Goal: Task Accomplishment & Management: Use online tool/utility

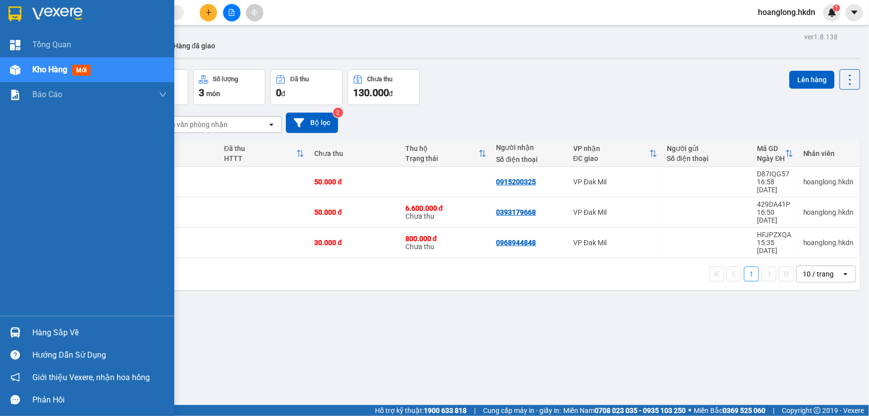
click at [21, 14] on img at bounding box center [14, 13] width 13 height 15
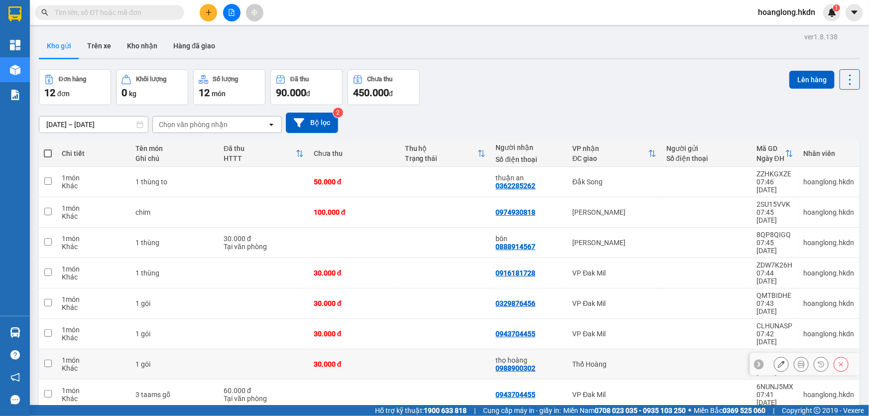
scroll to position [45, 0]
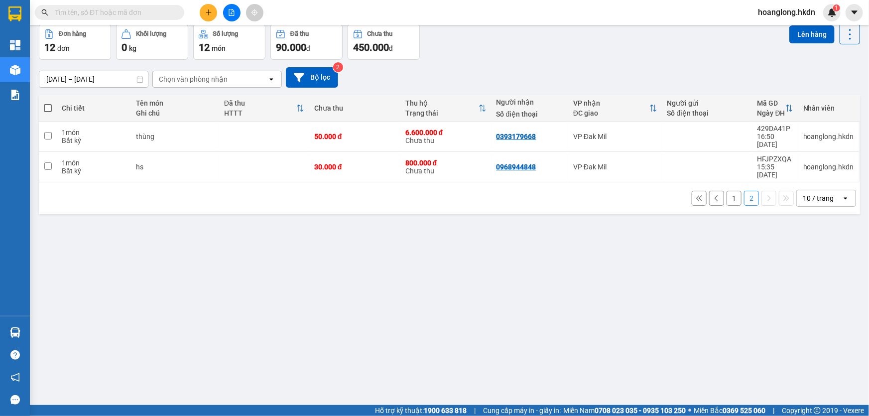
click at [197, 163] on div "hs" at bounding box center [175, 167] width 78 height 8
checkbox input "true"
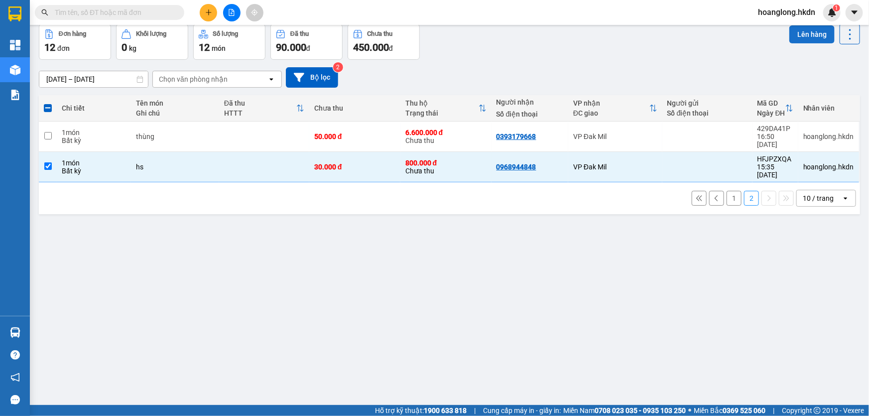
click at [796, 36] on button "Lên hàng" at bounding box center [811, 34] width 45 height 18
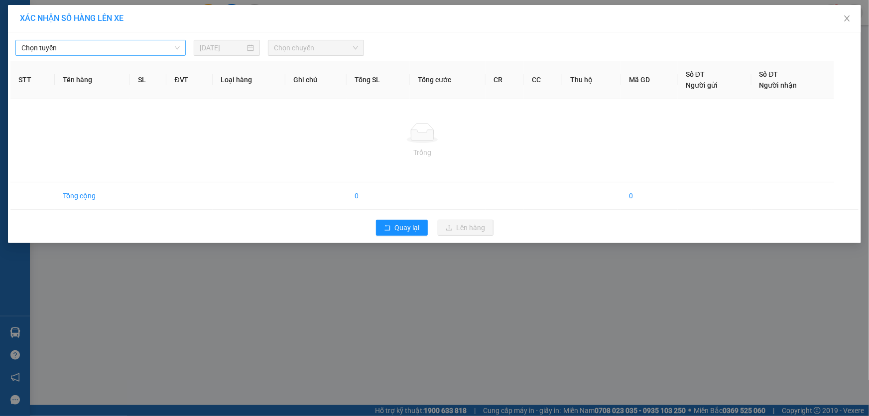
click at [117, 50] on span "Chọn tuyến" at bounding box center [100, 47] width 158 height 15
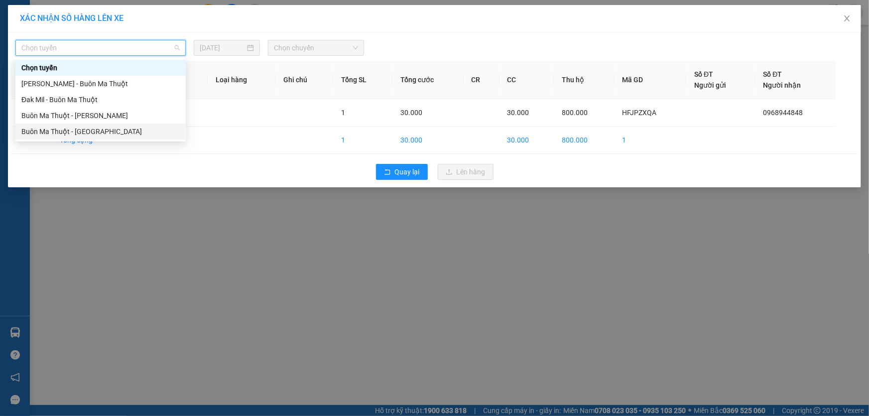
click at [85, 129] on div "Buôn Ma Thuột - Gia Nghĩa" at bounding box center [100, 131] width 158 height 11
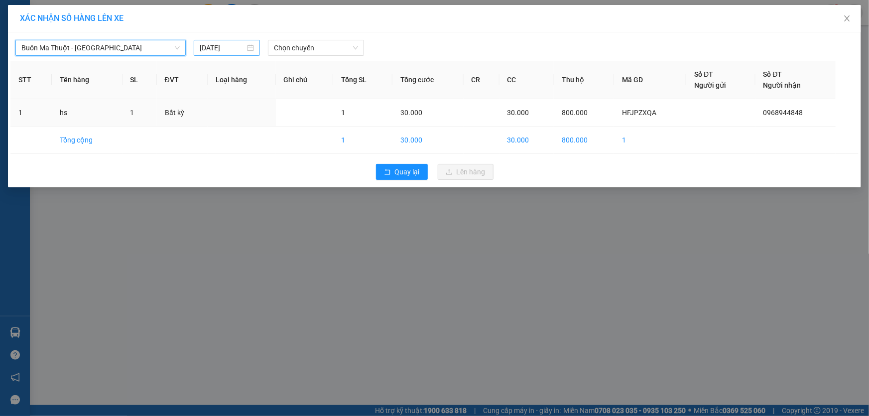
click at [214, 40] on div "[DATE]" at bounding box center [227, 48] width 66 height 16
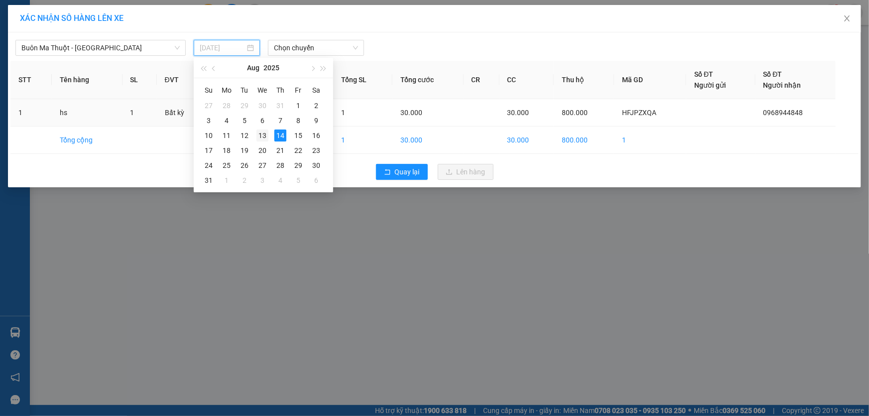
click at [264, 134] on div "13" at bounding box center [262, 135] width 12 height 12
type input "13/08/2025"
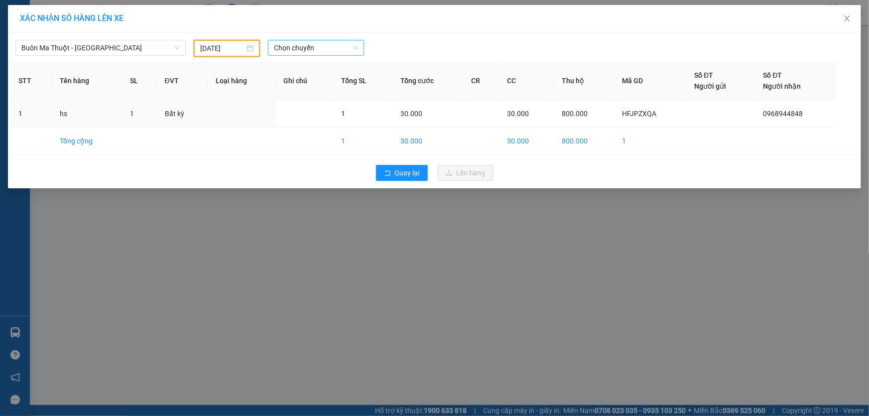
click at [284, 50] on span "Chọn chuyến" at bounding box center [316, 47] width 84 height 15
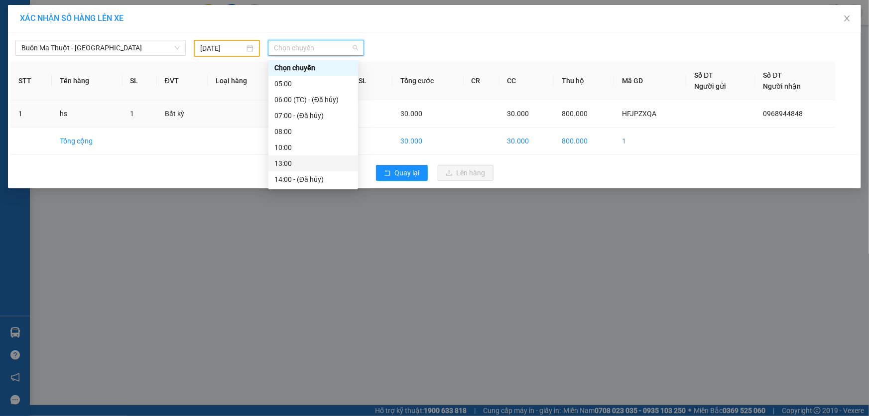
scroll to position [47, 0]
click at [290, 145] on div "16:00" at bounding box center [313, 147] width 78 height 11
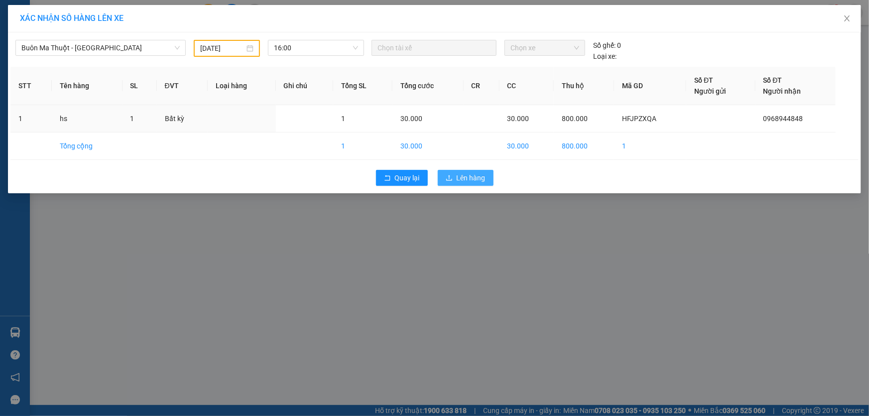
click at [462, 180] on span "Lên hàng" at bounding box center [471, 177] width 29 height 11
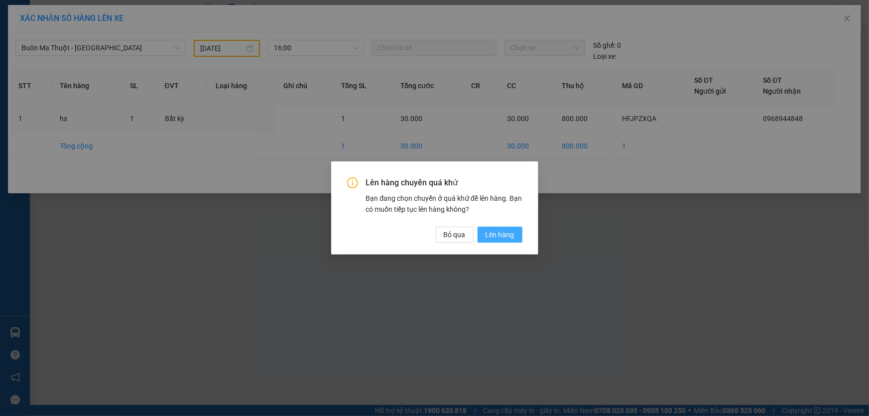
click at [504, 236] on span "Lên hàng" at bounding box center [499, 234] width 29 height 11
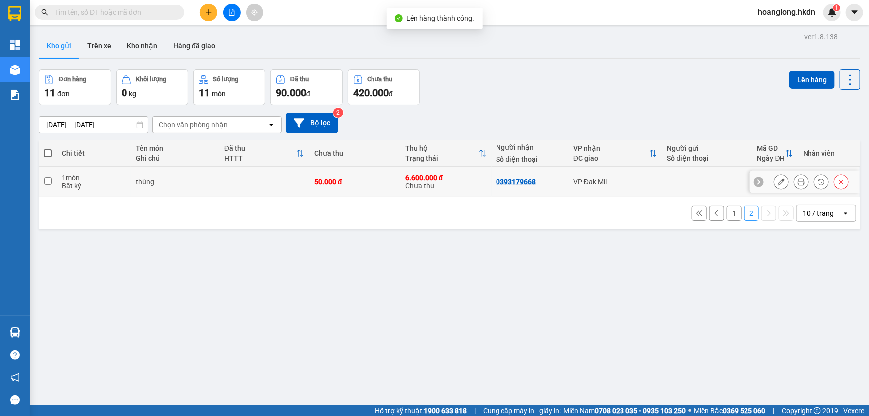
click at [405, 174] on div "6.600.000 đ" at bounding box center [445, 178] width 81 height 8
checkbox input "true"
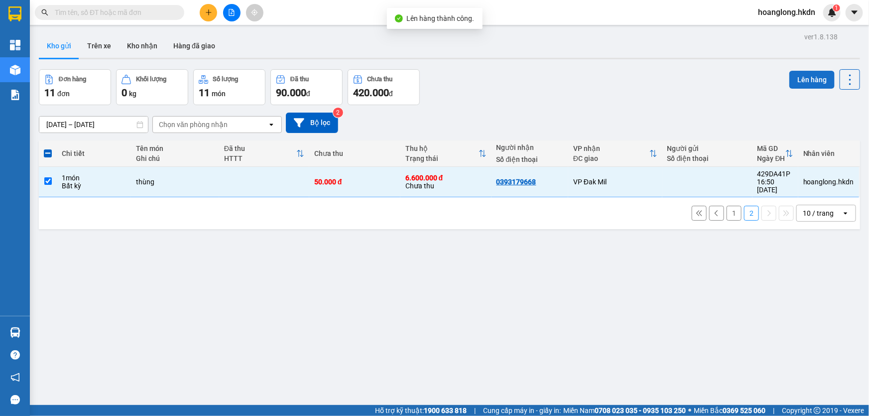
click at [811, 76] on button "Lên hàng" at bounding box center [811, 80] width 45 height 18
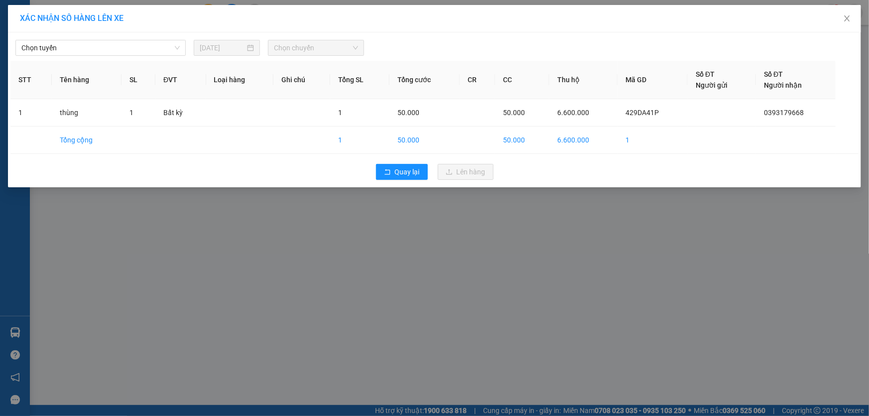
click at [93, 38] on div "Chọn tuyến 14/08/2025 Chọn chuyến" at bounding box center [434, 45] width 848 height 21
click at [90, 45] on span "Chọn tuyến" at bounding box center [100, 47] width 158 height 15
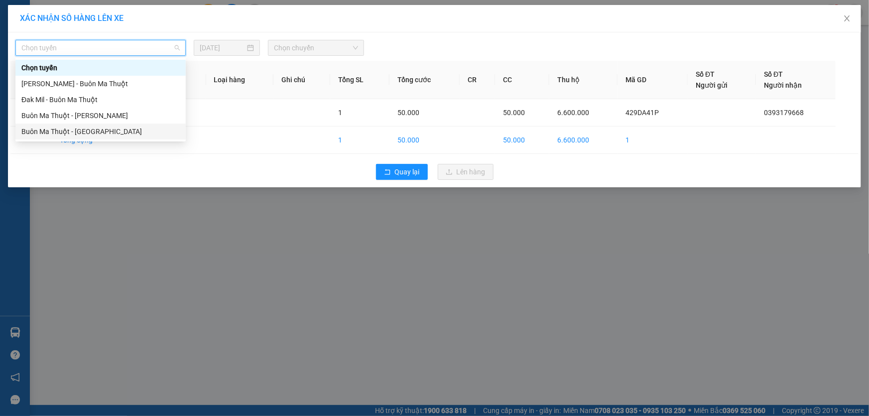
click at [95, 128] on div "Buôn Ma Thuột - Gia Nghĩa" at bounding box center [100, 131] width 158 height 11
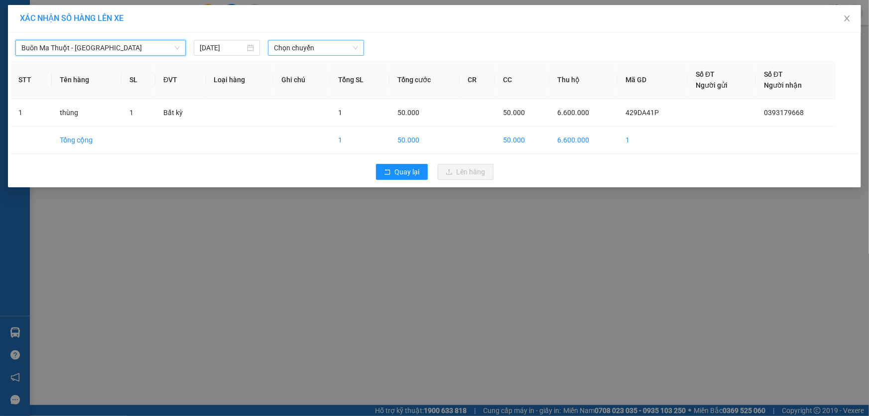
click at [310, 50] on span "Chọn chuyến" at bounding box center [316, 47] width 84 height 15
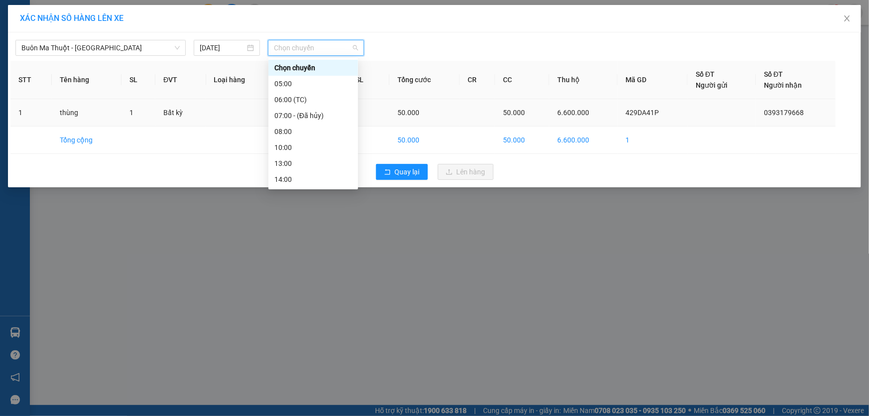
scroll to position [31, 0]
click at [305, 179] on div "17:00" at bounding box center [313, 179] width 78 height 11
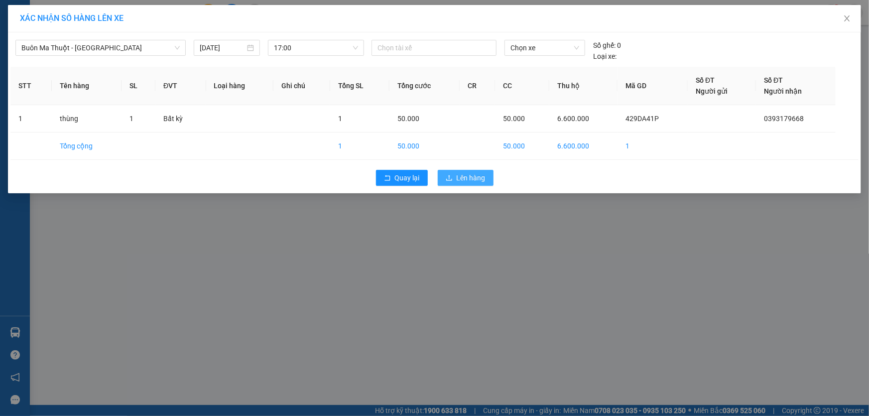
click at [478, 179] on span "Lên hàng" at bounding box center [471, 177] width 29 height 11
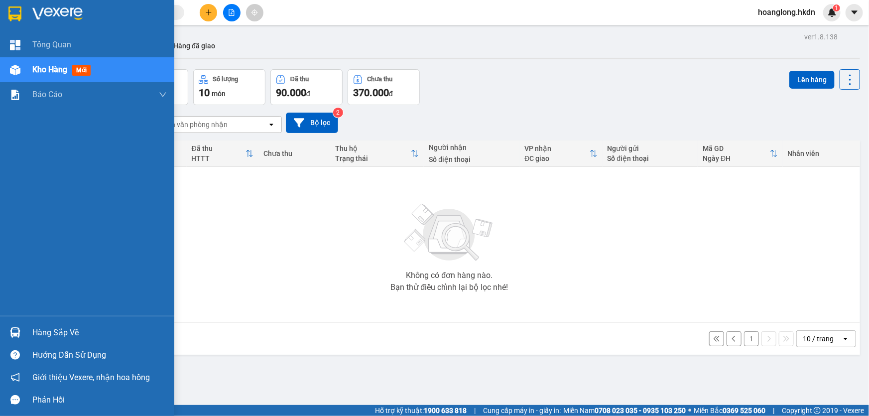
click at [26, 14] on div at bounding box center [87, 16] width 174 height 32
click at [28, 5] on div at bounding box center [87, 16] width 174 height 32
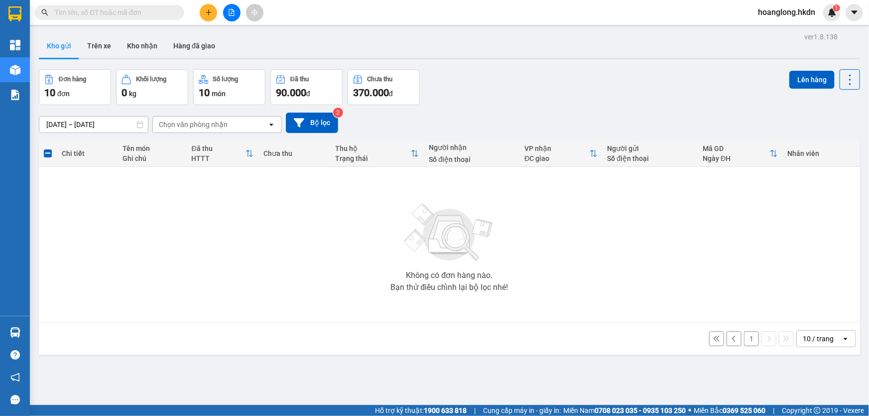
click at [228, 9] on icon "file-add" at bounding box center [231, 12] width 7 height 7
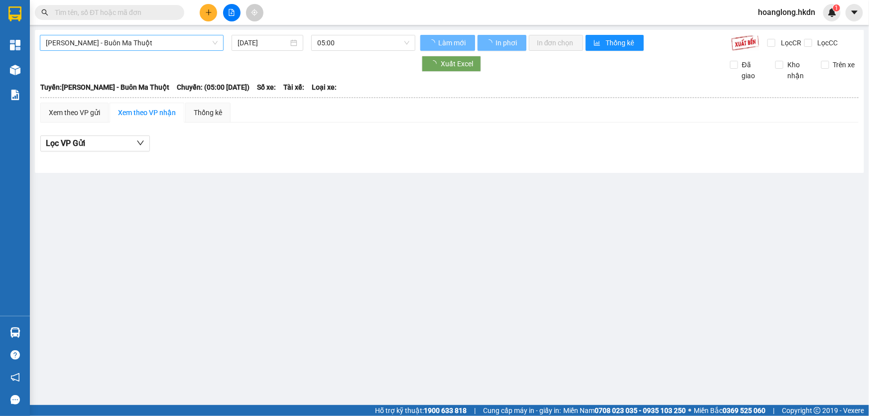
click at [91, 45] on span "Gia Nghĩa - Buôn Ma Thuột" at bounding box center [132, 42] width 172 height 15
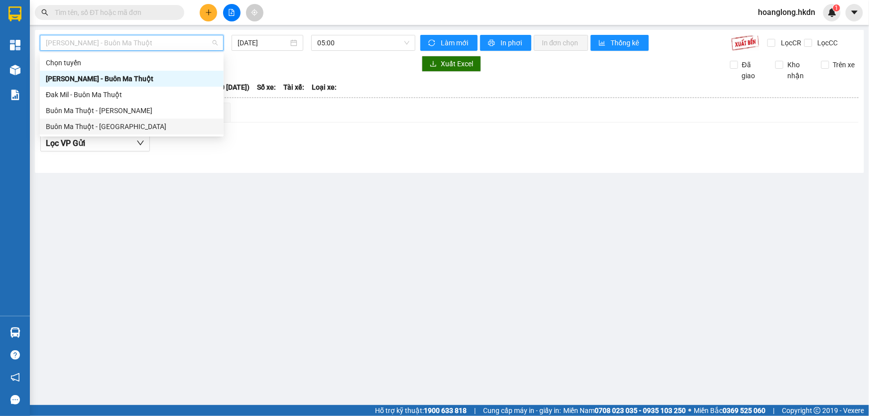
click at [118, 119] on div "Buôn Ma Thuột - Gia Nghĩa" at bounding box center [132, 126] width 184 height 16
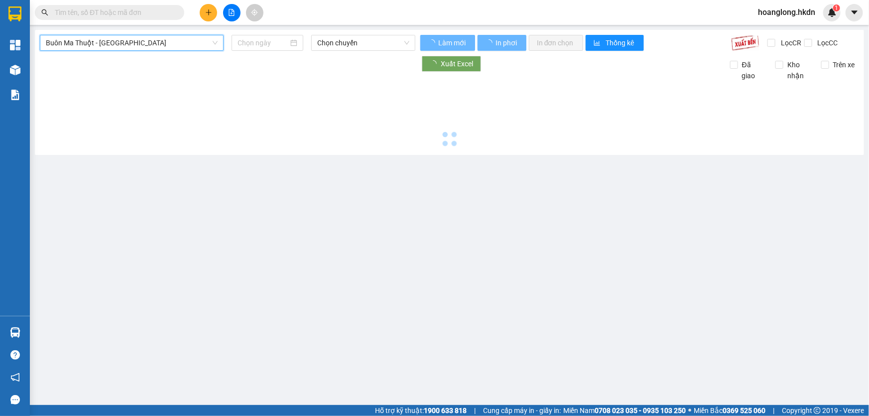
type input "14/08/2025"
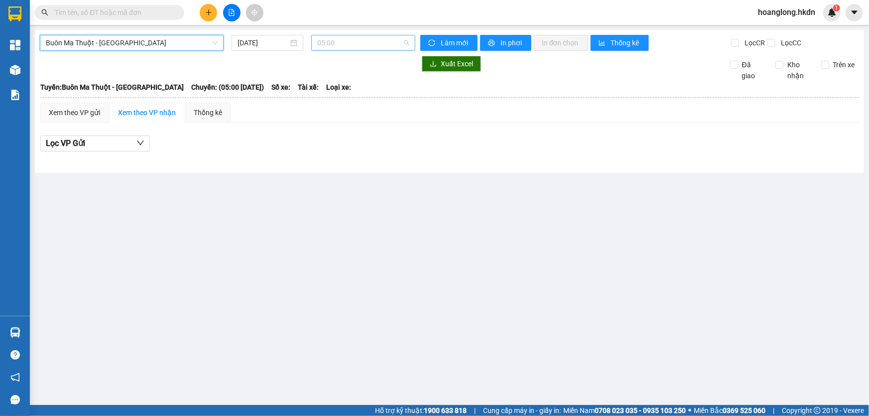
click at [326, 41] on span "05:00" at bounding box center [363, 42] width 92 height 15
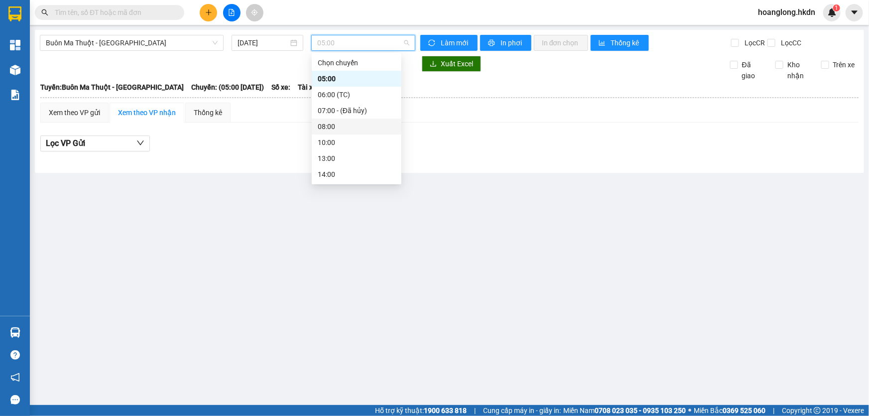
click at [342, 124] on div "08:00" at bounding box center [357, 126] width 78 height 11
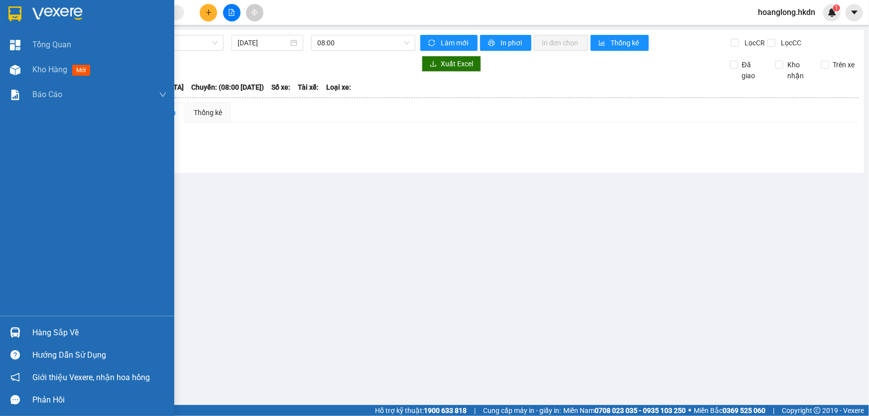
click at [17, 14] on img at bounding box center [14, 13] width 13 height 15
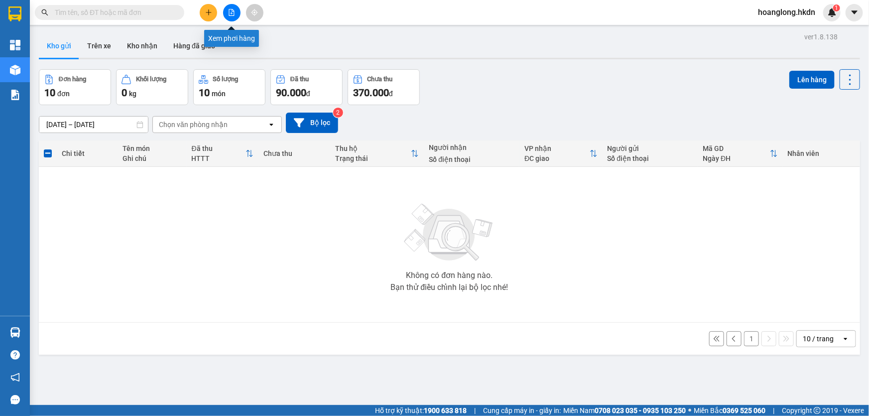
click at [227, 9] on button at bounding box center [231, 12] width 17 height 17
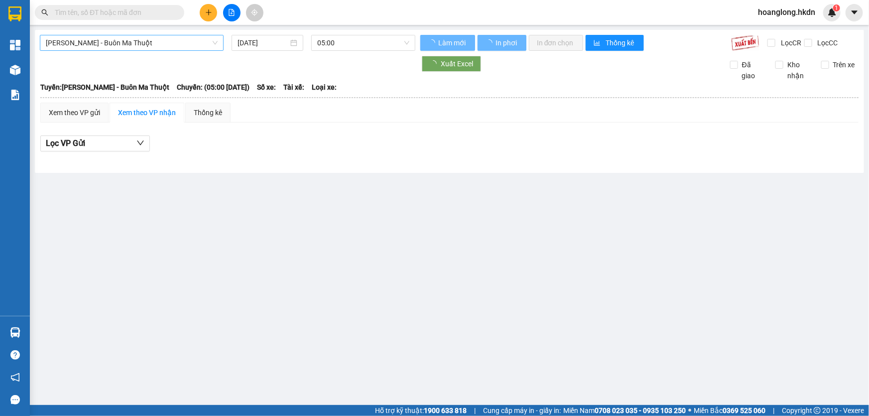
click at [136, 43] on span "Gia Nghĩa - Buôn Ma Thuột" at bounding box center [132, 42] width 172 height 15
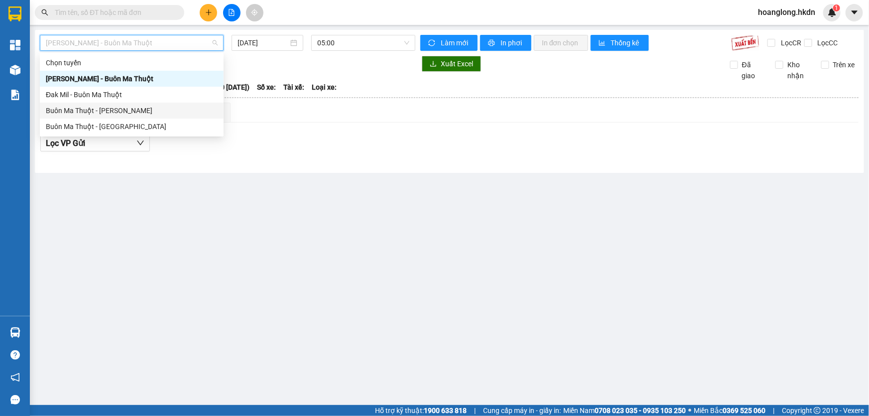
click at [135, 110] on div "Buôn Ma Thuột - Đak Mil" at bounding box center [132, 110] width 172 height 11
type input "14/08/2025"
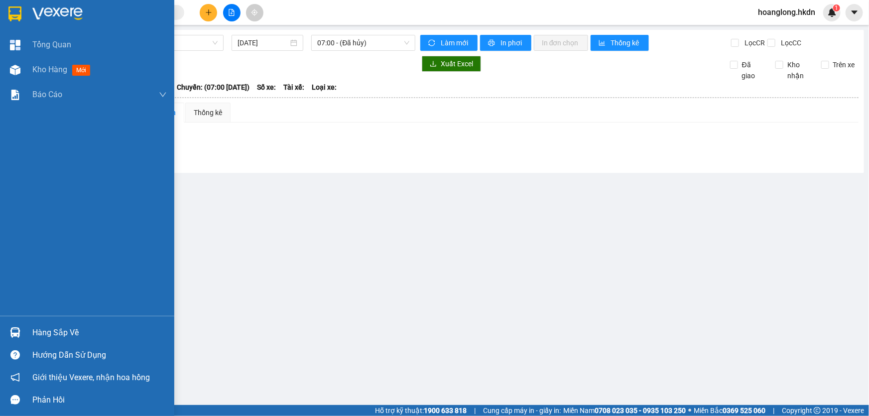
click at [11, 9] on img at bounding box center [14, 13] width 13 height 15
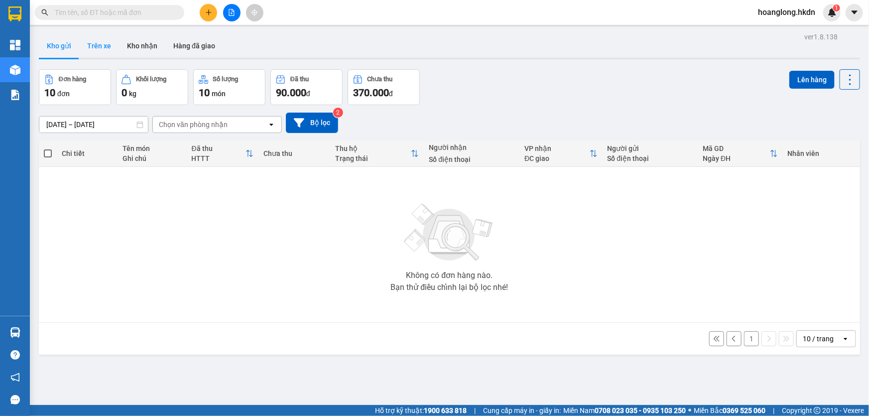
click at [105, 44] on button "Trên xe" at bounding box center [99, 46] width 40 height 24
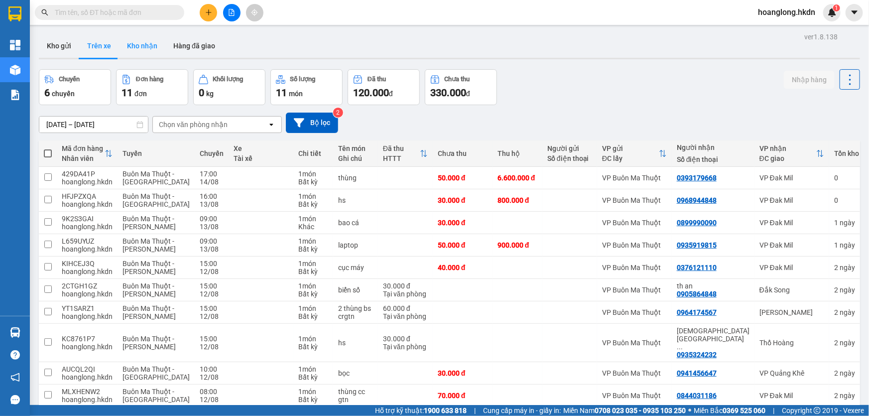
click at [133, 50] on button "Kho nhận" at bounding box center [142, 46] width 46 height 24
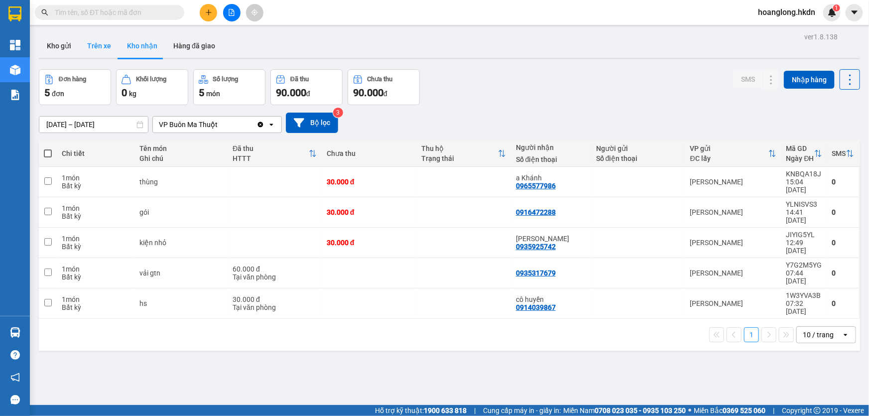
click at [91, 45] on button "Trên xe" at bounding box center [99, 46] width 40 height 24
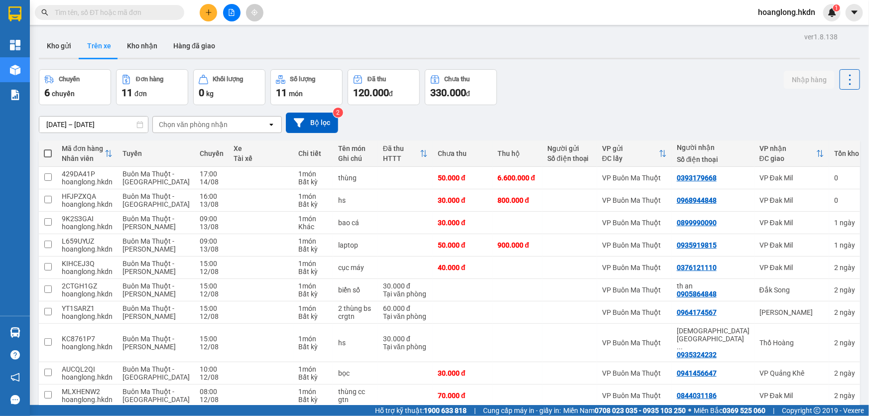
click at [866, 16] on div "hoanglong.hkdn 1" at bounding box center [809, 12] width 119 height 17
click at [857, 15] on icon "caret-down" at bounding box center [854, 12] width 9 height 9
click at [830, 20] on div "1" at bounding box center [831, 12] width 17 height 17
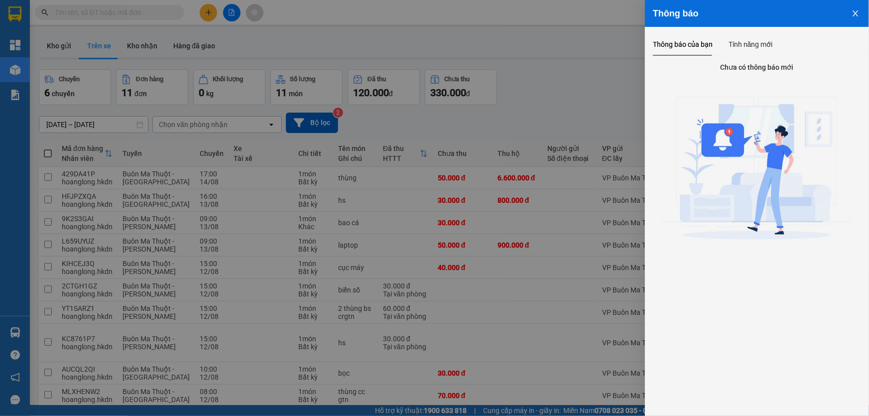
drag, startPoint x: 859, startPoint y: 11, endPoint x: 849, endPoint y: 10, distance: 10.0
click at [859, 10] on icon "close" at bounding box center [855, 13] width 8 height 8
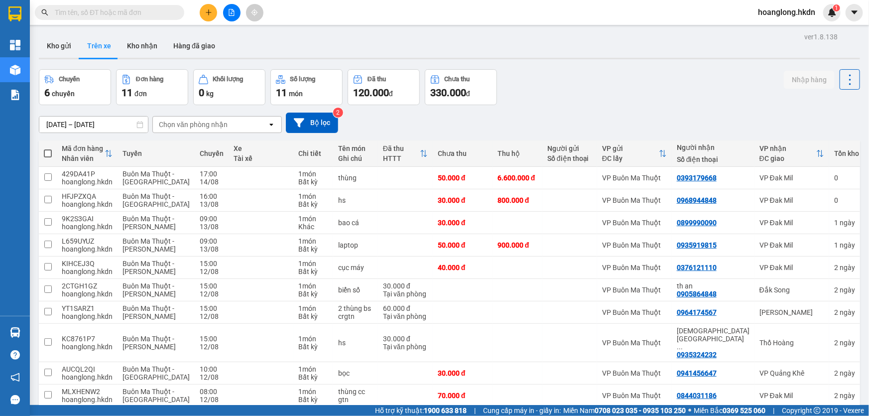
click at [783, 15] on span "hoanglong.hkdn" at bounding box center [786, 12] width 73 height 12
click at [777, 27] on span "Đăng xuất" at bounding box center [790, 30] width 53 height 11
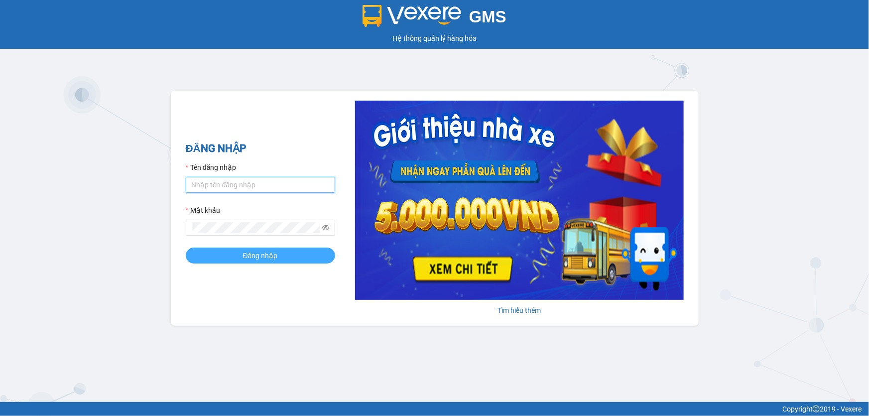
type input "hoanglong.hkdn"
click at [250, 259] on span "Đăng nhập" at bounding box center [260, 255] width 35 height 11
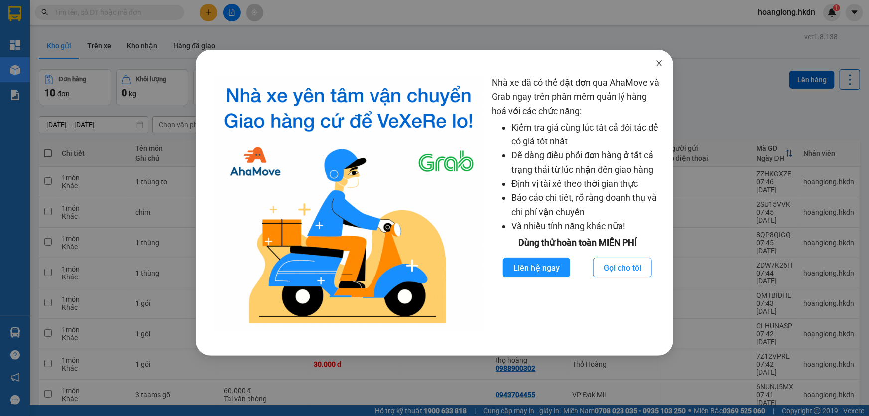
click at [656, 63] on icon "close" at bounding box center [659, 63] width 8 height 8
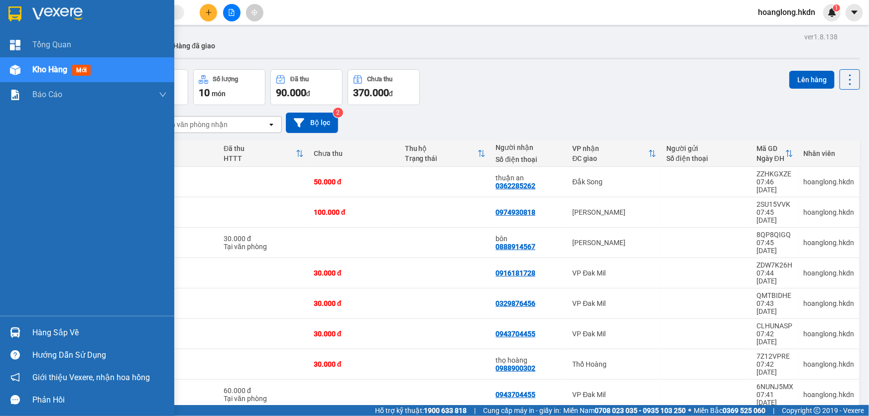
click at [23, 15] on div at bounding box center [14, 13] width 17 height 17
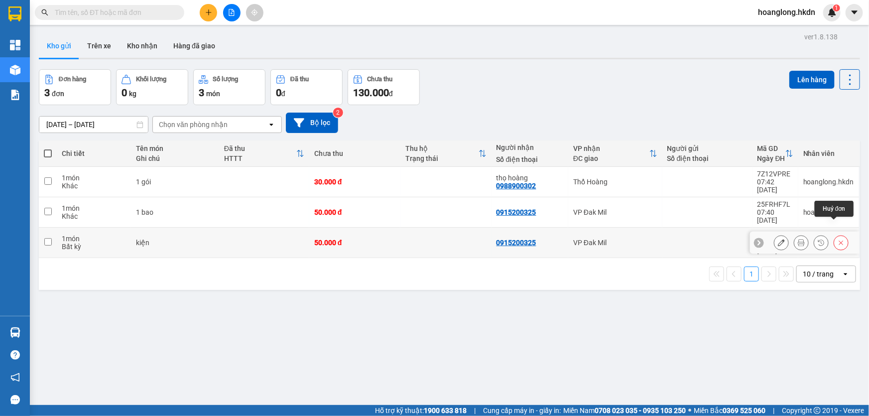
click at [837, 239] on icon at bounding box center [840, 242] width 7 height 7
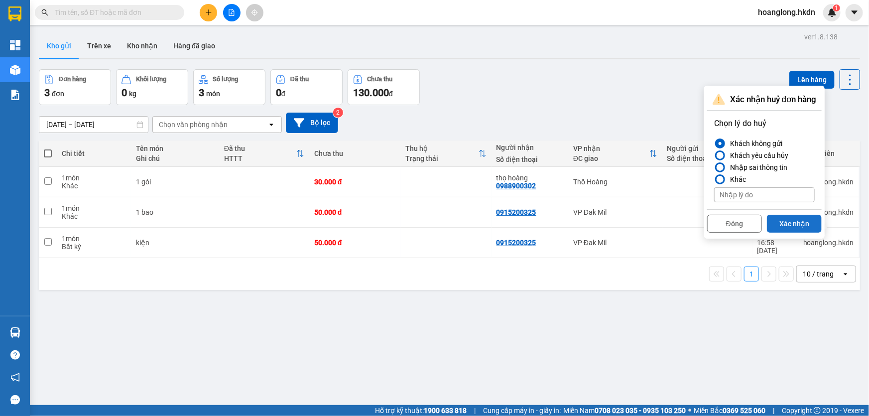
click at [817, 228] on button "Xác nhận" at bounding box center [794, 224] width 55 height 18
